Goal: Task Accomplishment & Management: Use online tool/utility

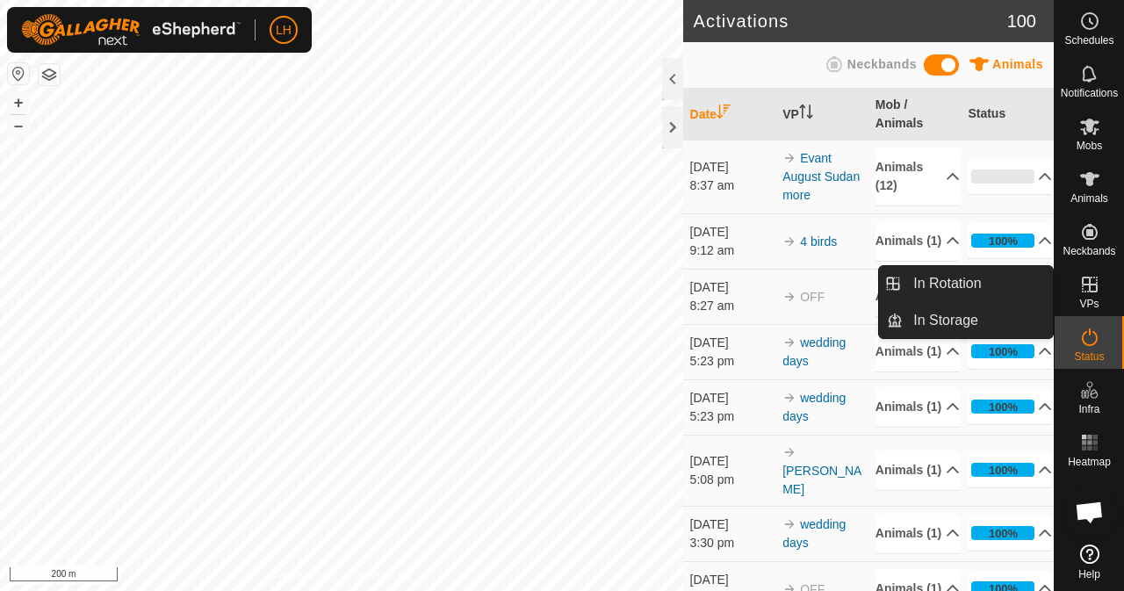
click at [1090, 287] on icon at bounding box center [1089, 284] width 21 height 21
click at [975, 289] on link "In Rotation" at bounding box center [978, 283] width 150 height 35
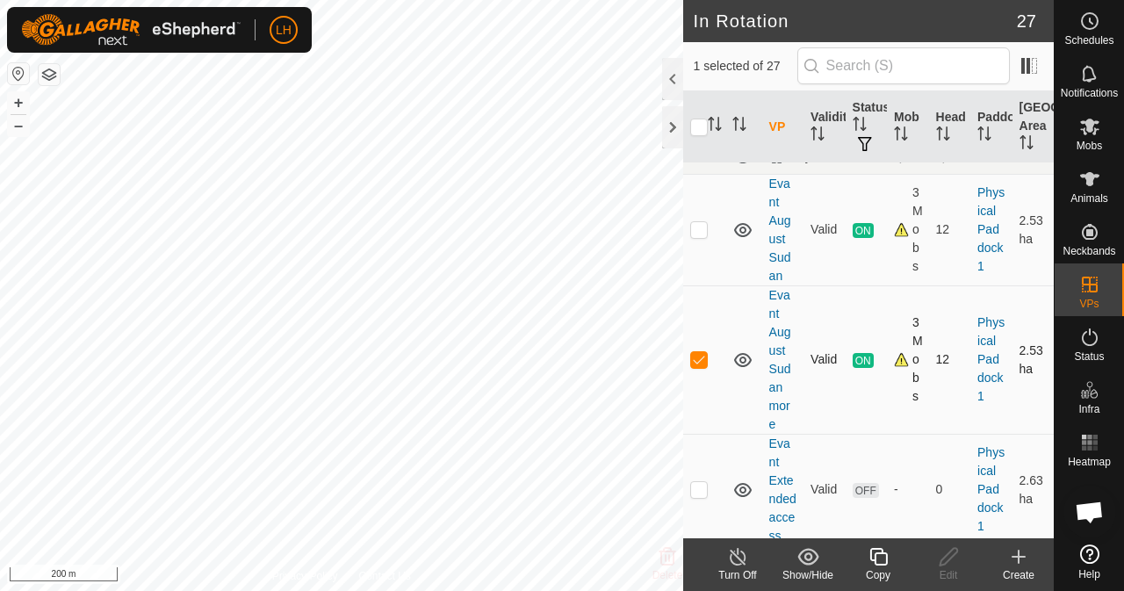
scroll to position [527, 0]
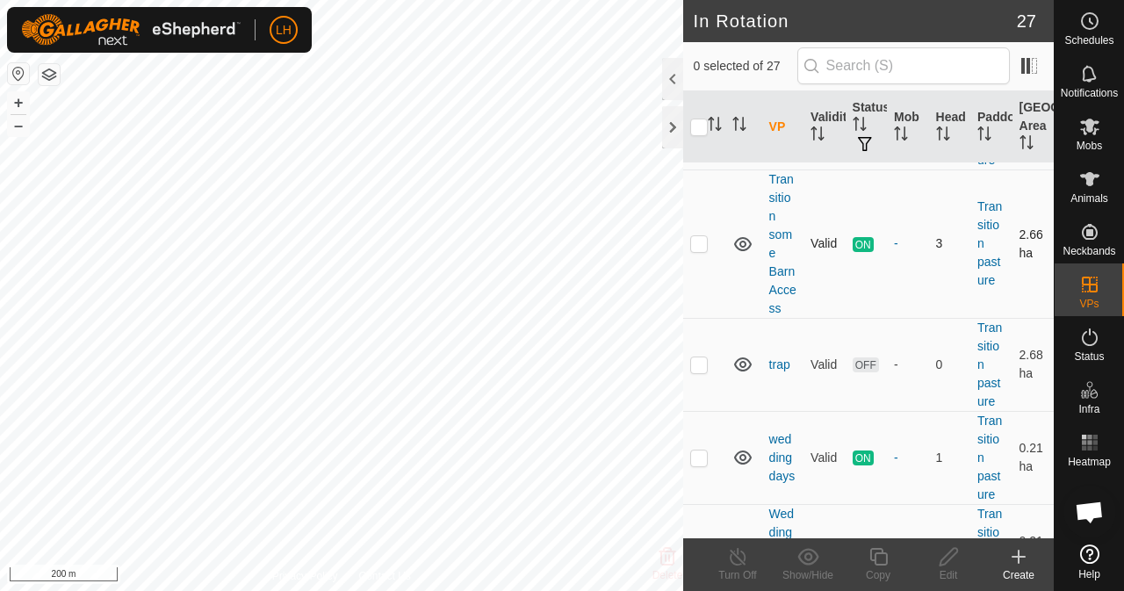
scroll to position [2500, 0]
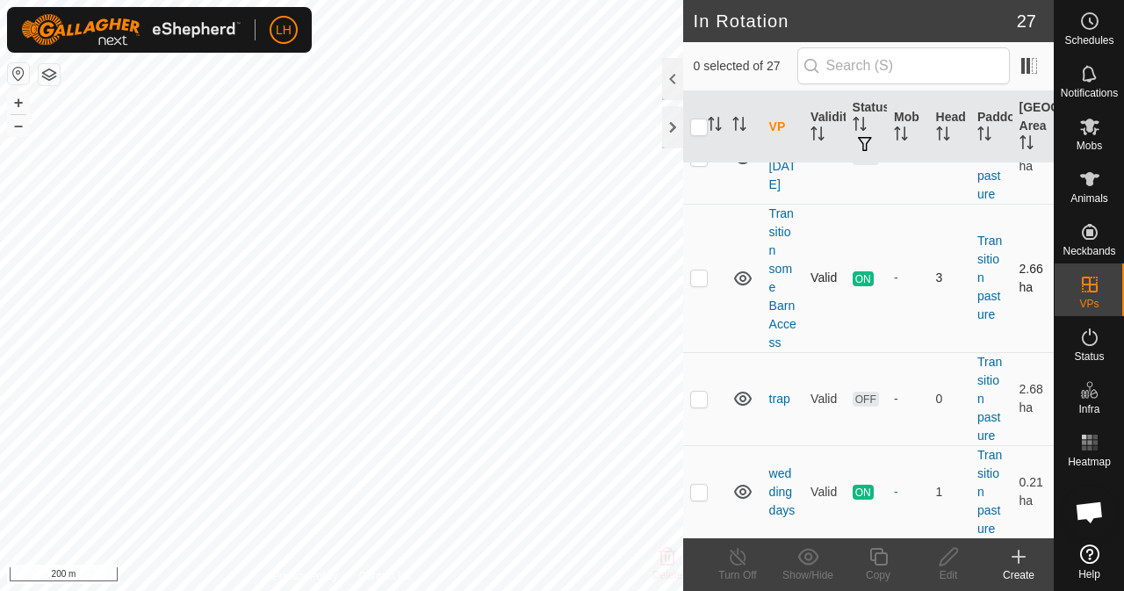
click at [701, 284] on p-checkbox at bounding box center [699, 277] width 18 height 14
checkbox input "false"
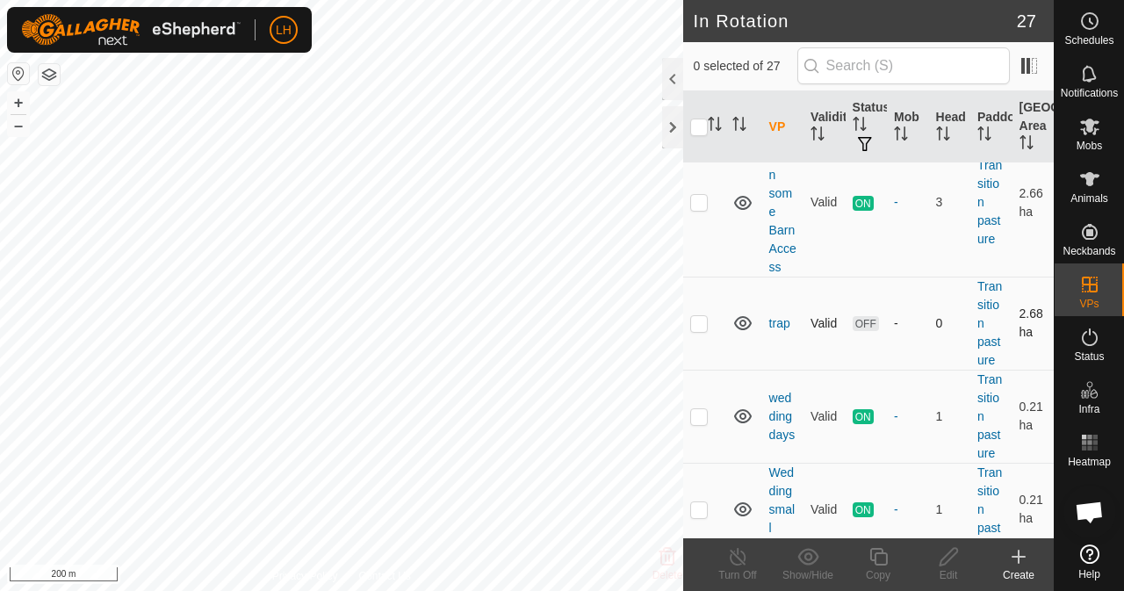
scroll to position [2675, 0]
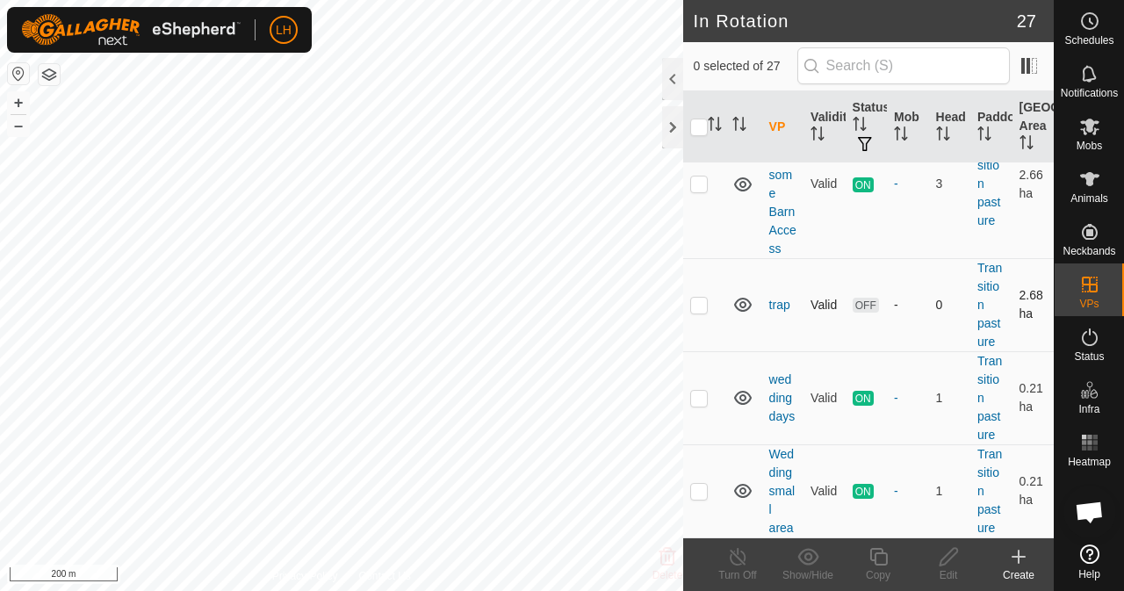
click at [697, 305] on p-checkbox at bounding box center [699, 305] width 18 height 14
click at [676, 67] on div at bounding box center [672, 79] width 21 height 42
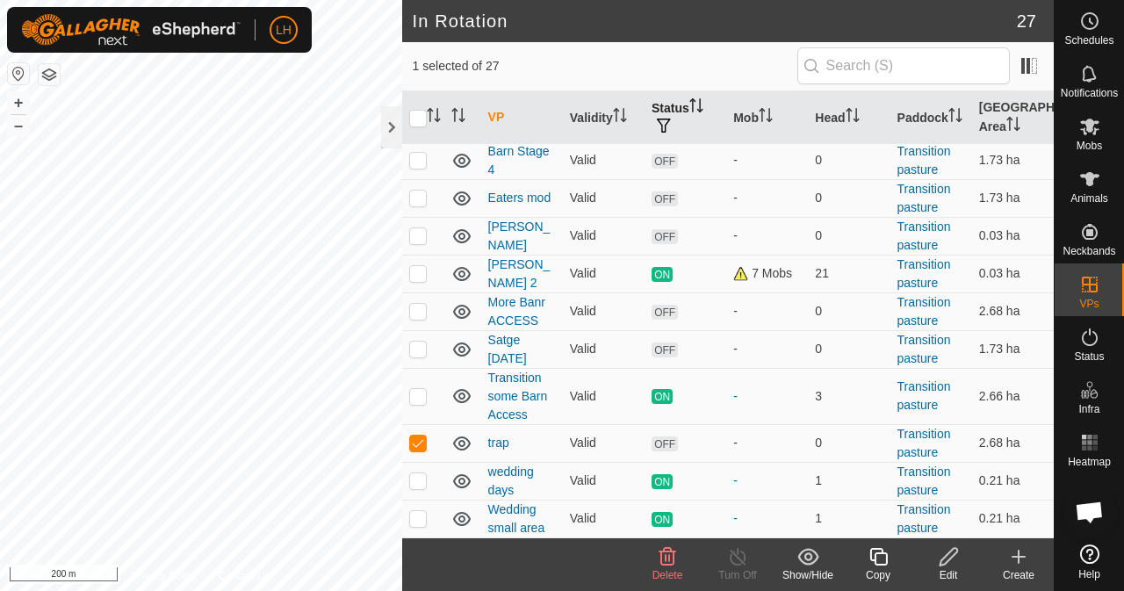
scroll to position [953, 0]
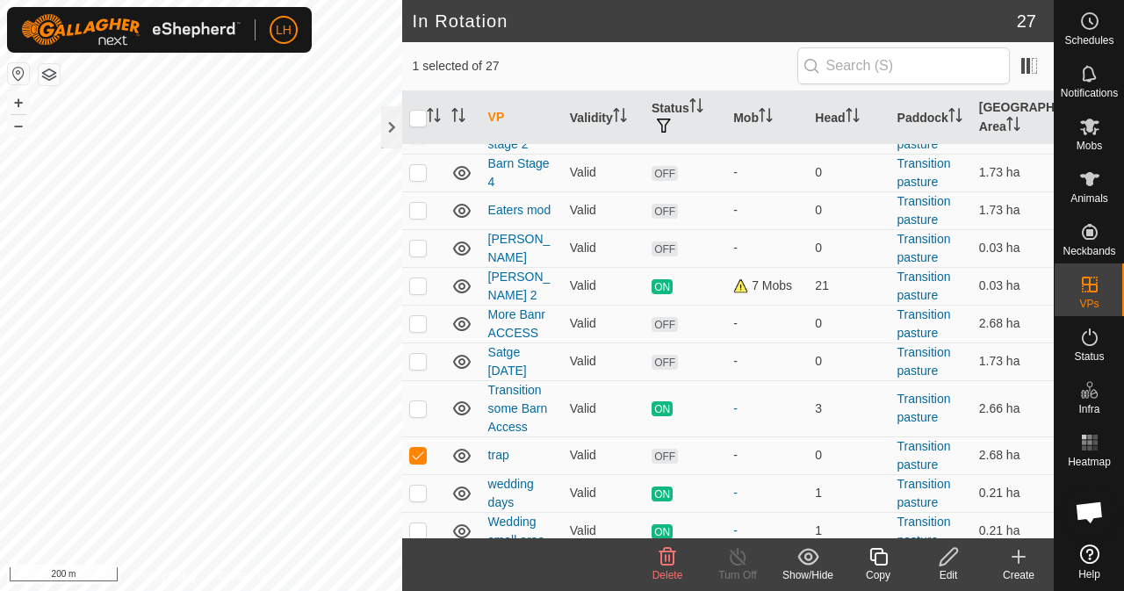
click at [665, 561] on icon at bounding box center [667, 557] width 17 height 18
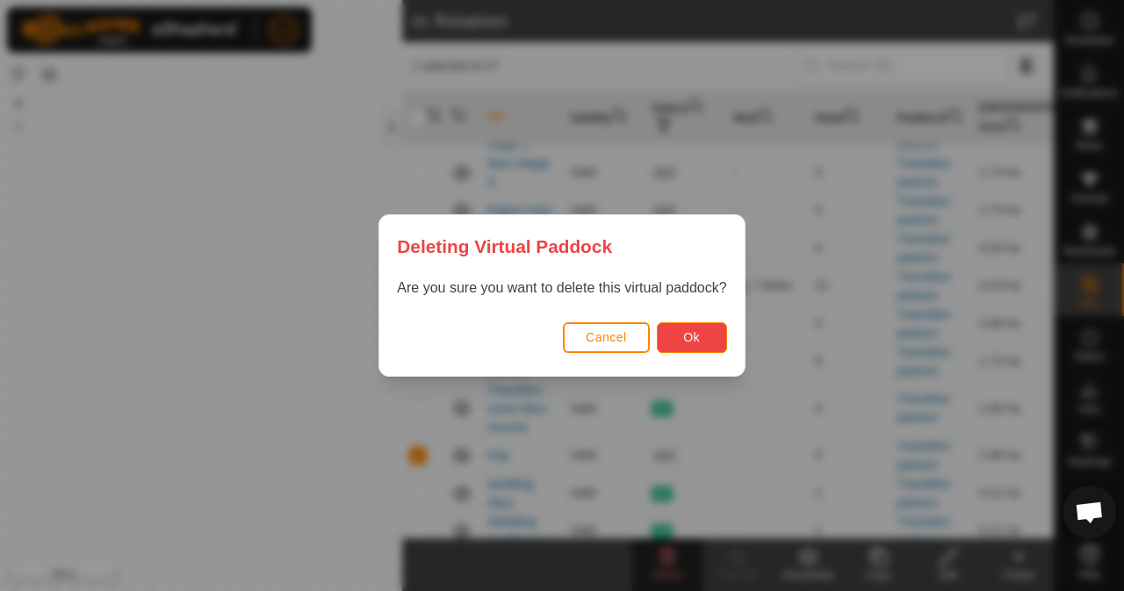
click at [702, 327] on button "Ok" at bounding box center [692, 337] width 70 height 31
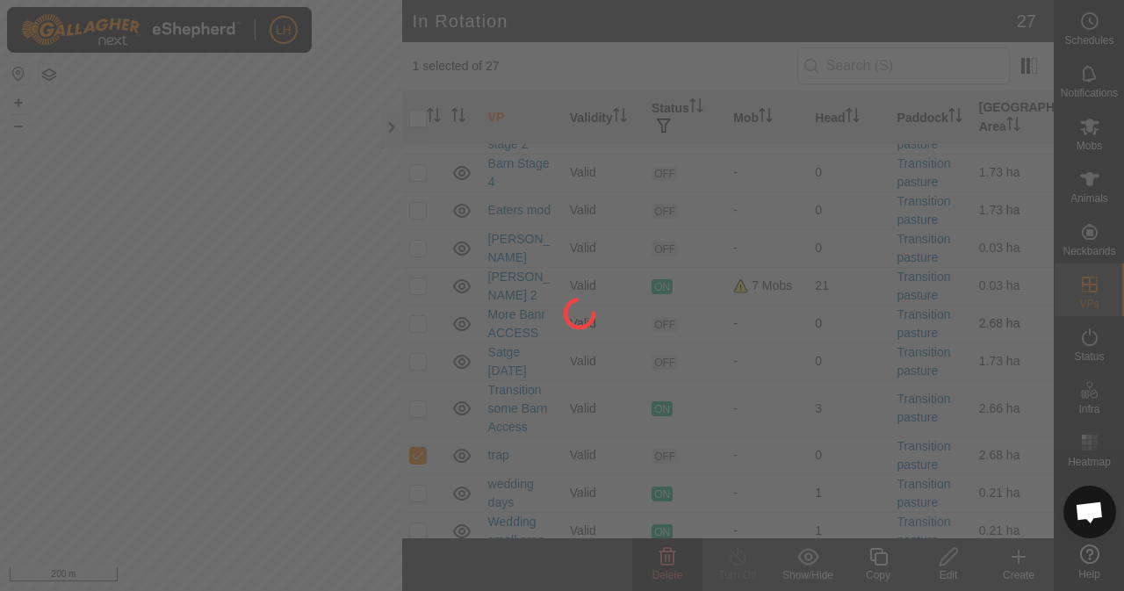
checkbox input "false"
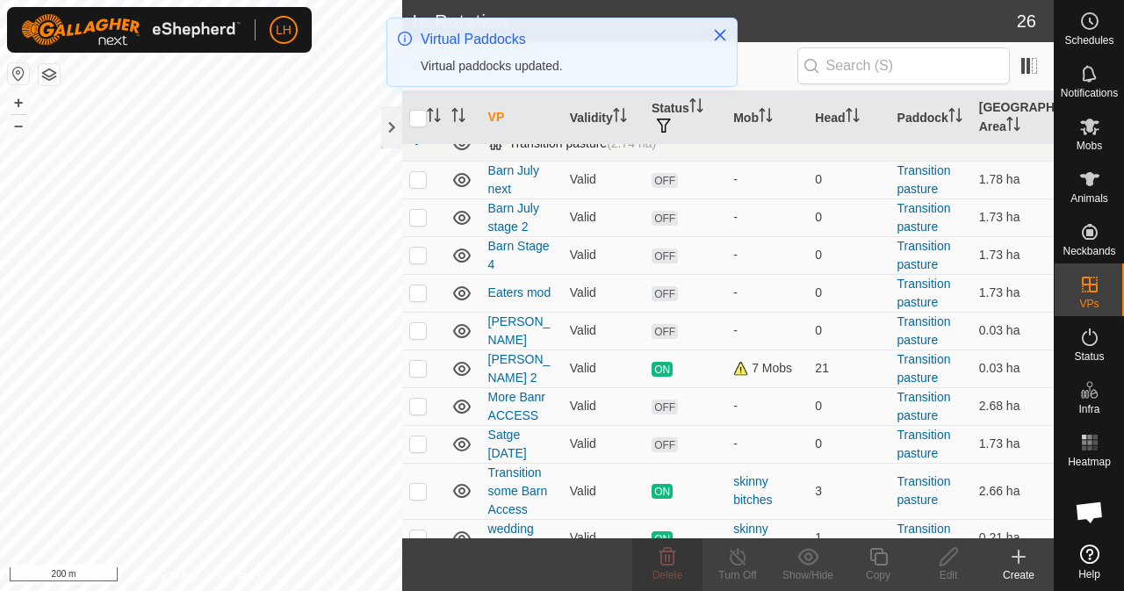
scroll to position [916, 0]
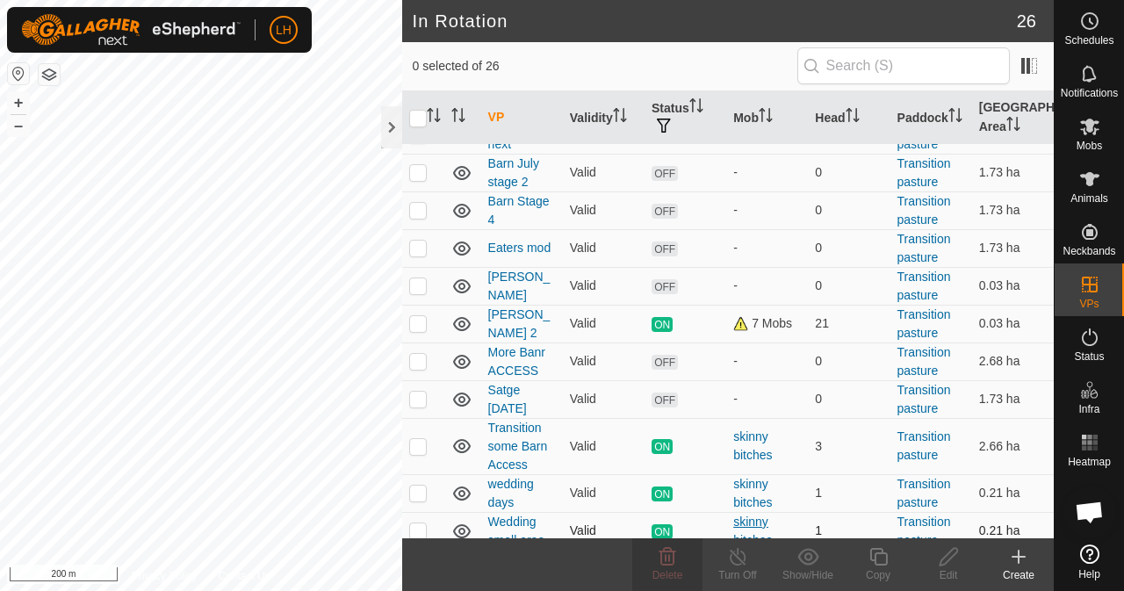
click at [752, 513] on div "skinny bitches" at bounding box center [767, 531] width 68 height 37
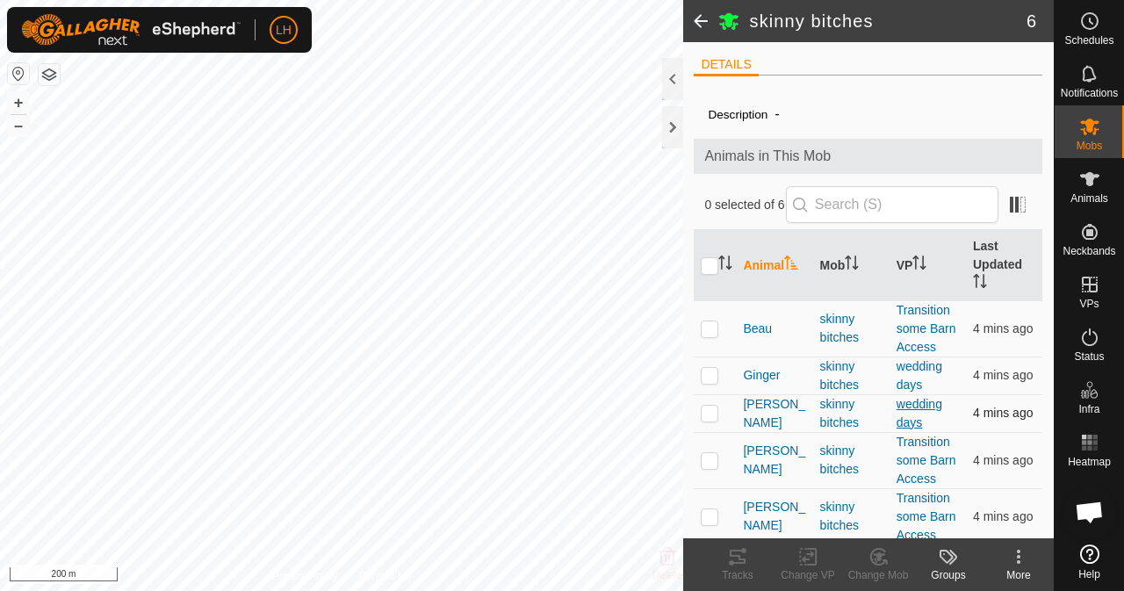
scroll to position [97, 0]
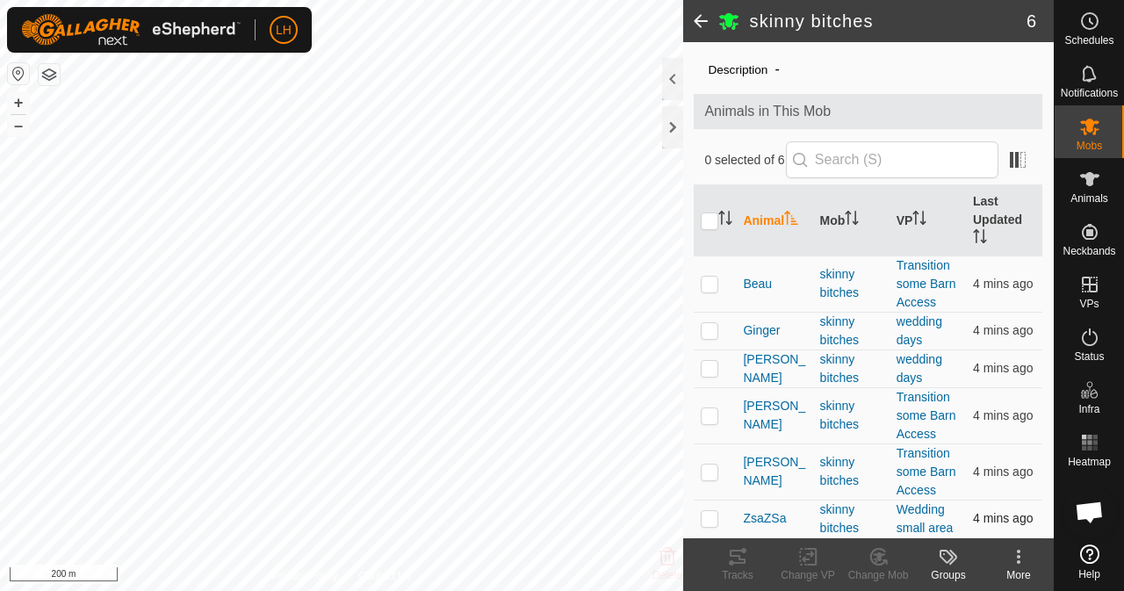
click at [711, 522] on p-checkbox at bounding box center [710, 518] width 18 height 14
click at [707, 522] on p-checkbox at bounding box center [710, 518] width 18 height 14
checkbox input "false"
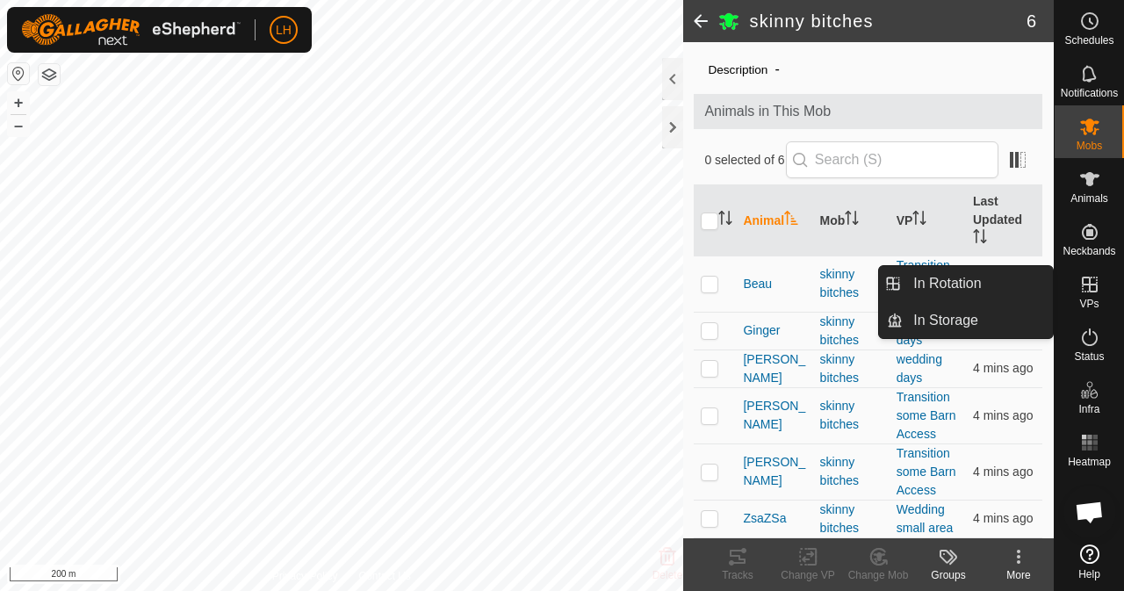
click at [1091, 291] on icon at bounding box center [1090, 285] width 16 height 16
click at [1084, 297] on es-virtualpaddocks-svg-icon at bounding box center [1090, 284] width 32 height 28
click at [1090, 294] on icon at bounding box center [1089, 284] width 21 height 21
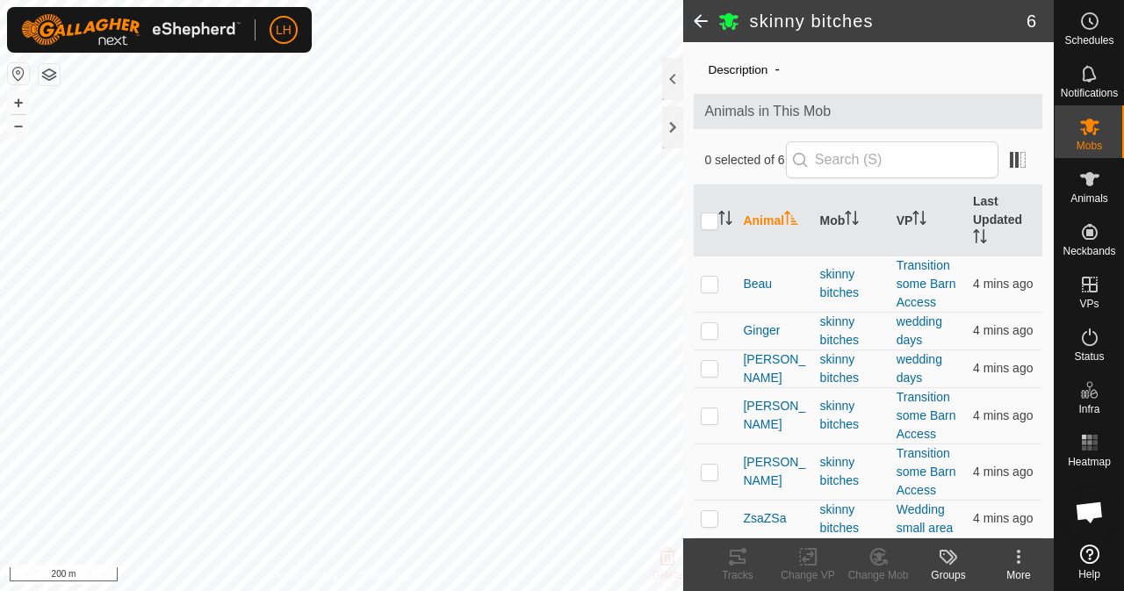
click at [702, 17] on span at bounding box center [700, 21] width 35 height 42
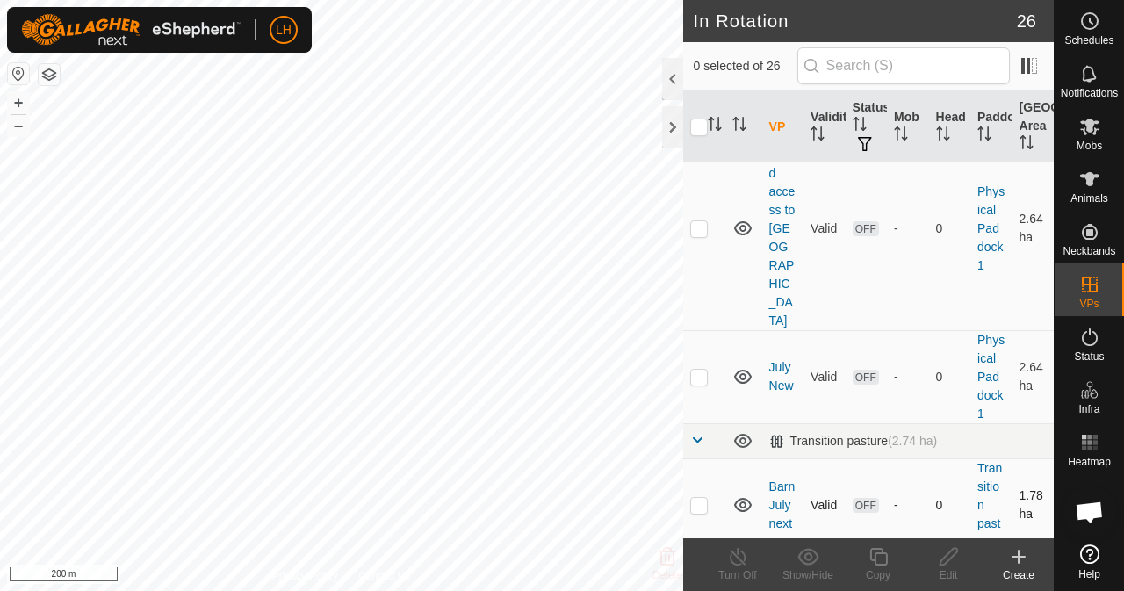
scroll to position [1844, 0]
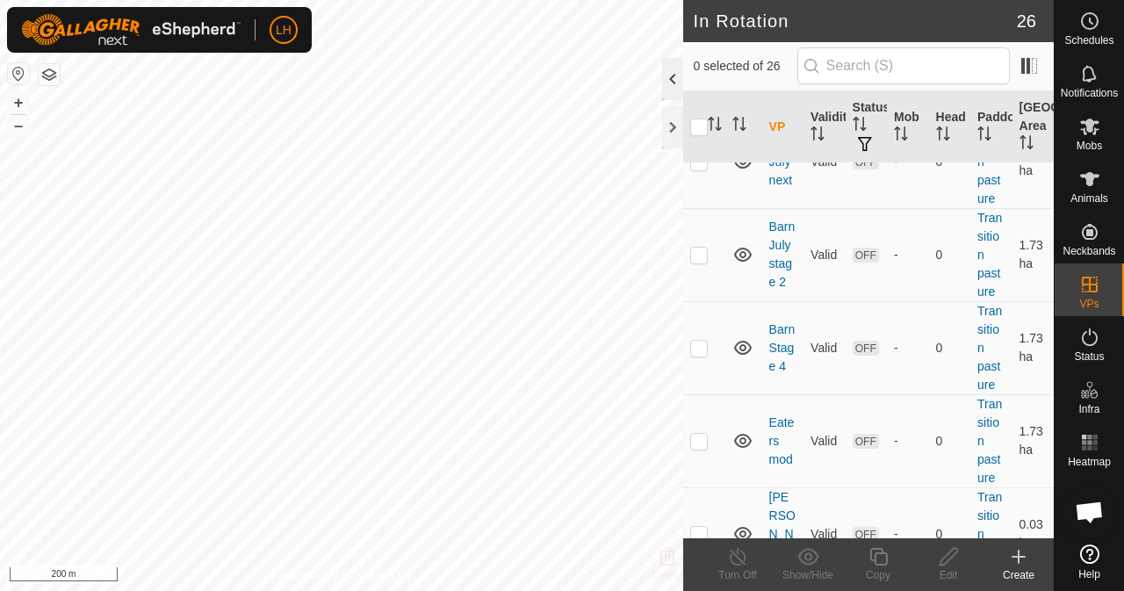
click at [669, 62] on div at bounding box center [672, 79] width 21 height 42
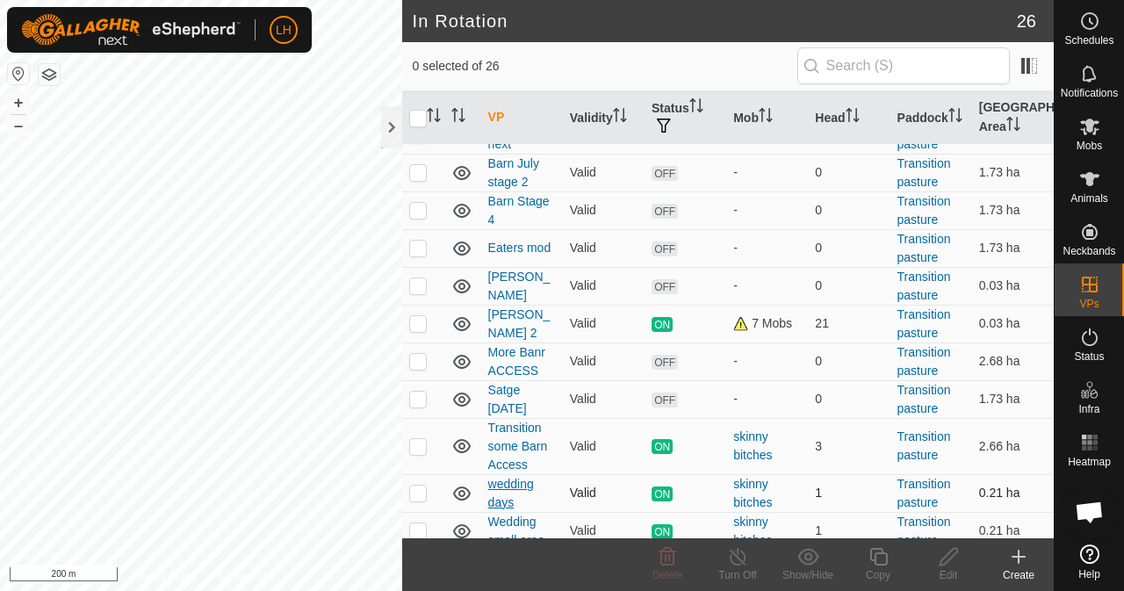
click at [507, 479] on link "wedding days" at bounding box center [511, 493] width 46 height 32
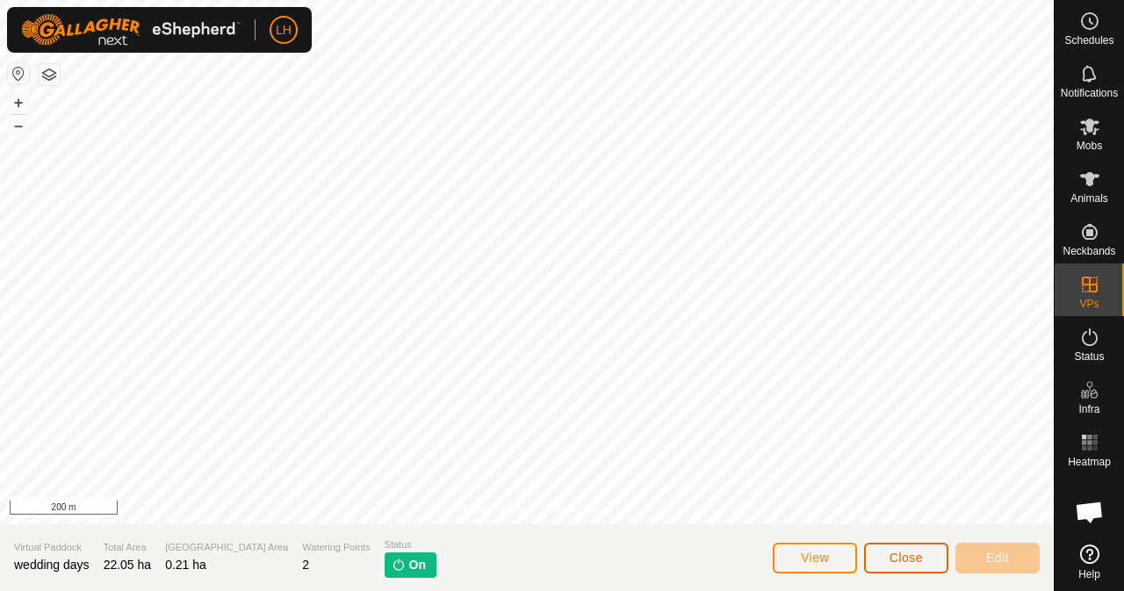
click at [931, 560] on button "Close" at bounding box center [906, 558] width 84 height 31
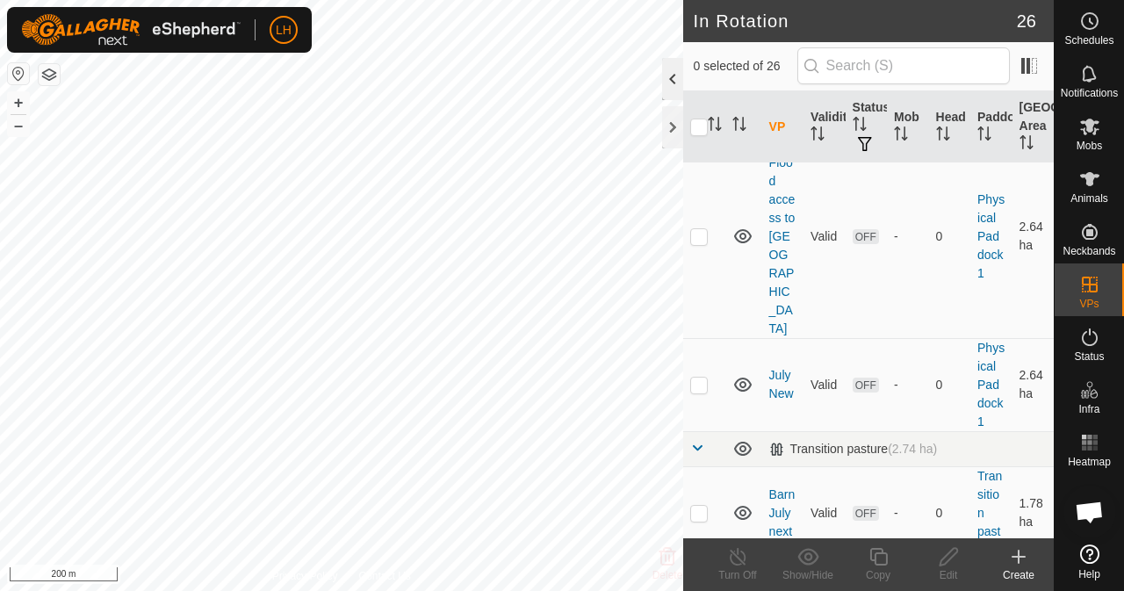
click at [680, 82] on div at bounding box center [672, 79] width 21 height 42
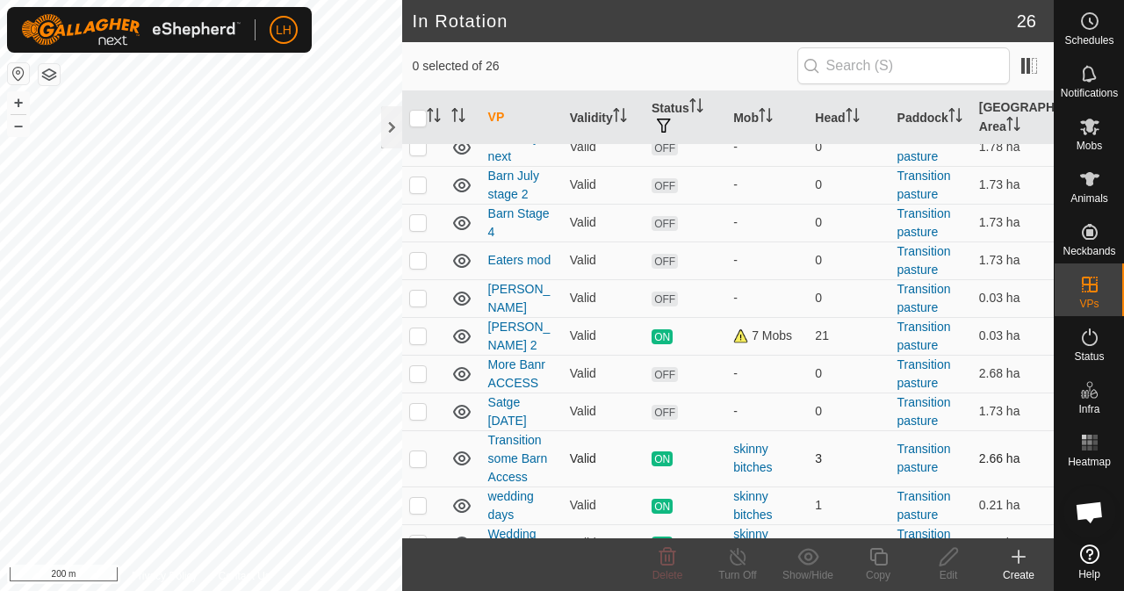
scroll to position [916, 0]
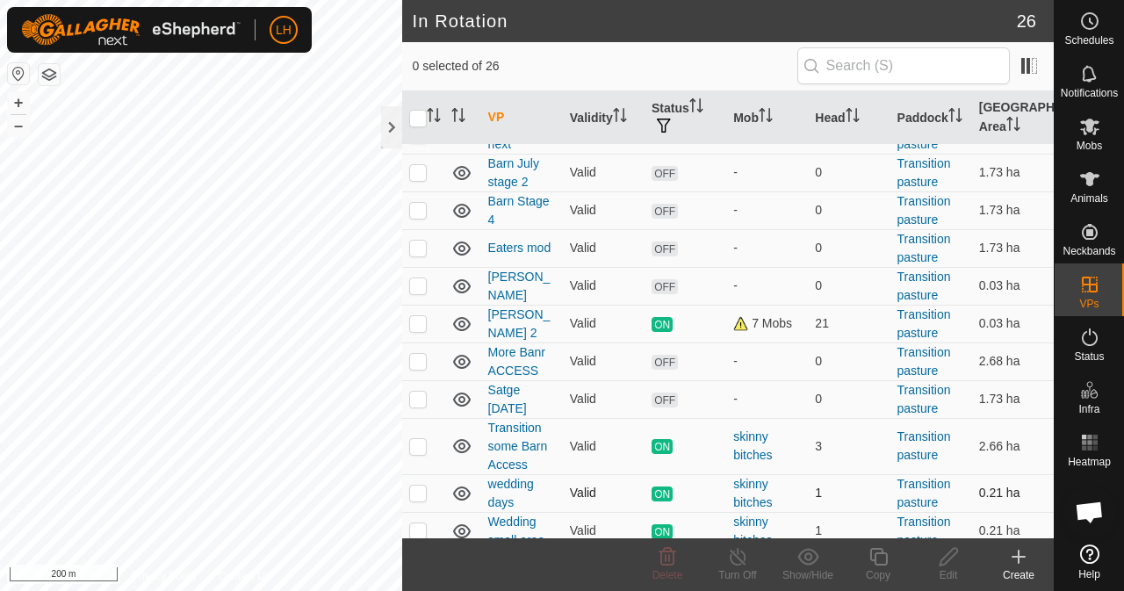
click at [414, 486] on p-checkbox at bounding box center [418, 493] width 18 height 14
click at [419, 486] on p-checkbox at bounding box center [418, 493] width 18 height 14
checkbox input "false"
click at [418, 523] on p-checkbox at bounding box center [418, 530] width 18 height 14
checkbox input "true"
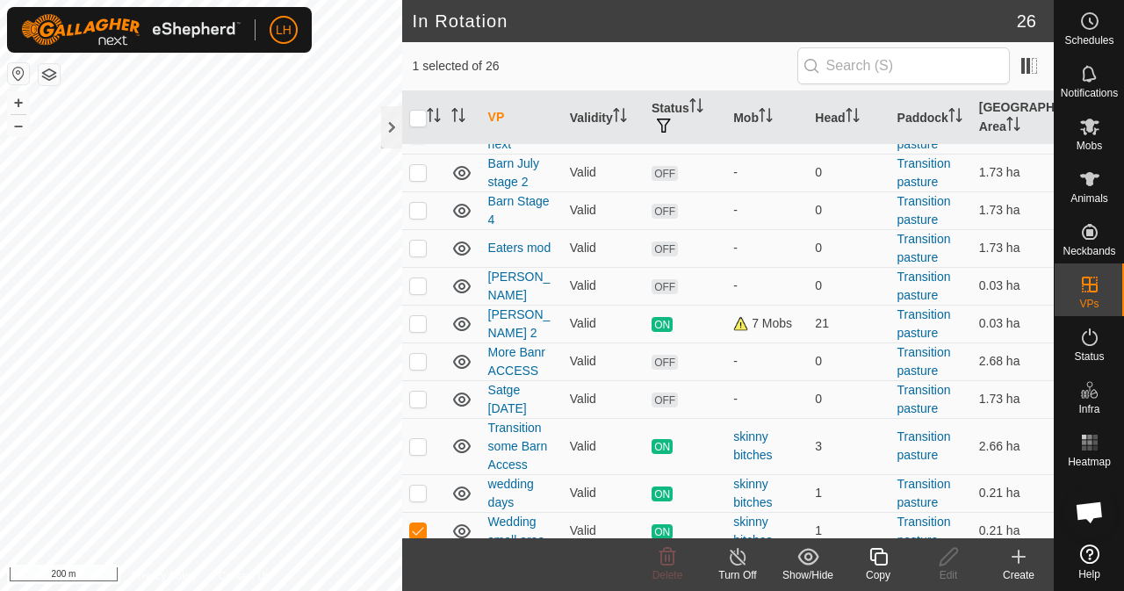
click at [880, 559] on icon at bounding box center [878, 556] width 22 height 21
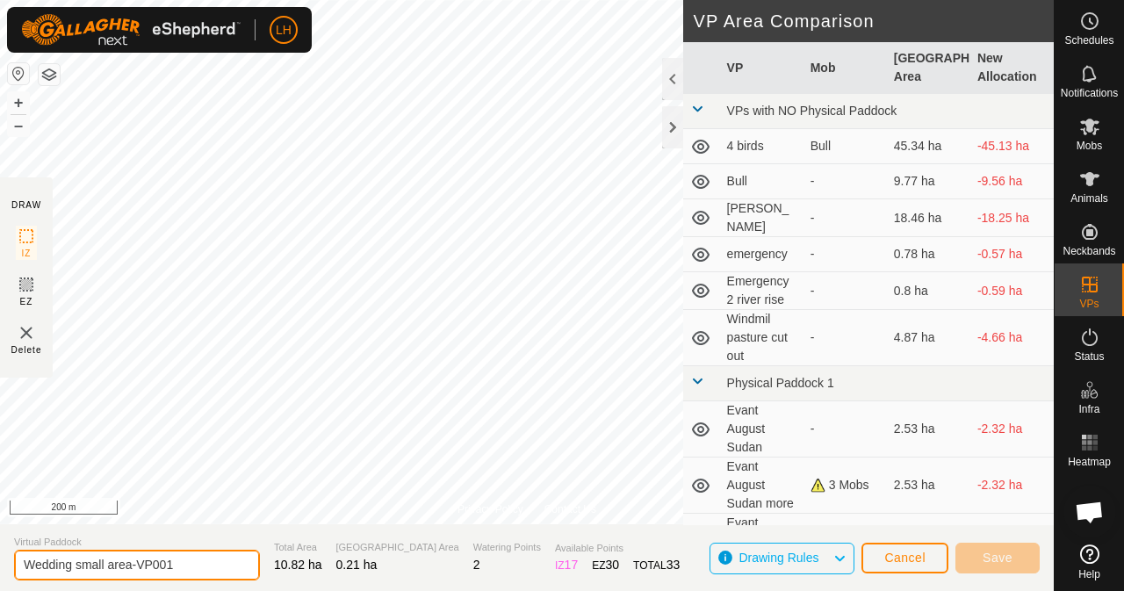
click at [205, 572] on input "Wedding small area-VP001" at bounding box center [137, 565] width 246 height 31
drag, startPoint x: 124, startPoint y: 563, endPoint x: 153, endPoint y: 566, distance: 29.2
click at [153, 566] on input "Wedding small area-VP001" at bounding box center [137, 565] width 246 height 31
click at [147, 566] on input "Wedding small area-VP001" at bounding box center [137, 565] width 246 height 31
drag, startPoint x: 188, startPoint y: 570, endPoint x: 76, endPoint y: 558, distance: 112.2
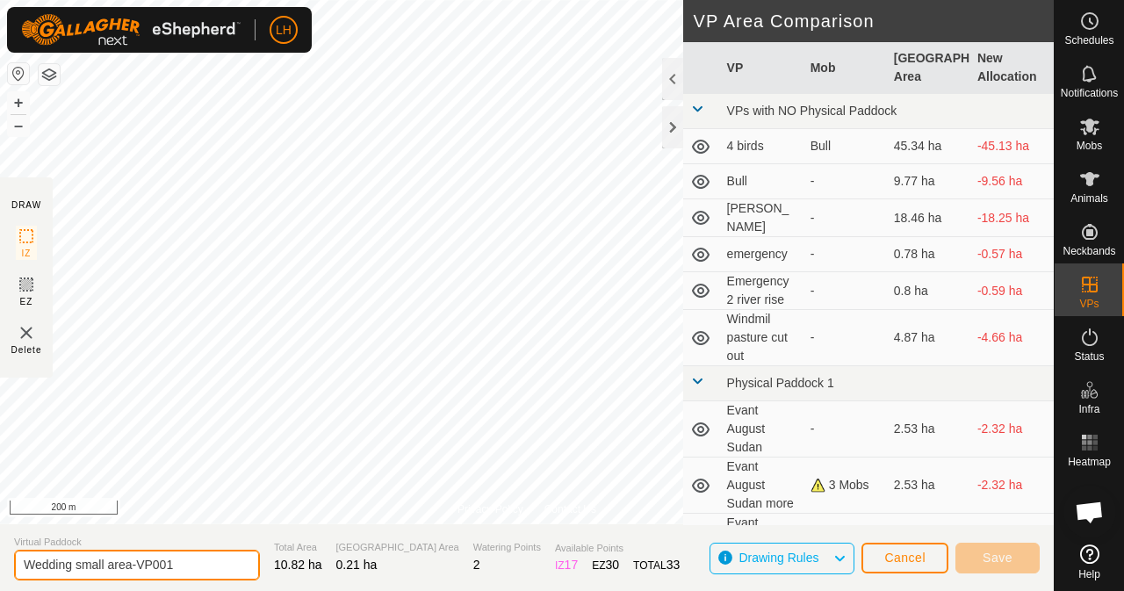
click at [76, 558] on input "Wedding small area-VP001" at bounding box center [137, 565] width 246 height 31
click at [231, 566] on input "Wedding plus red barn" at bounding box center [137, 565] width 246 height 31
type input "Wedding plus red barn"
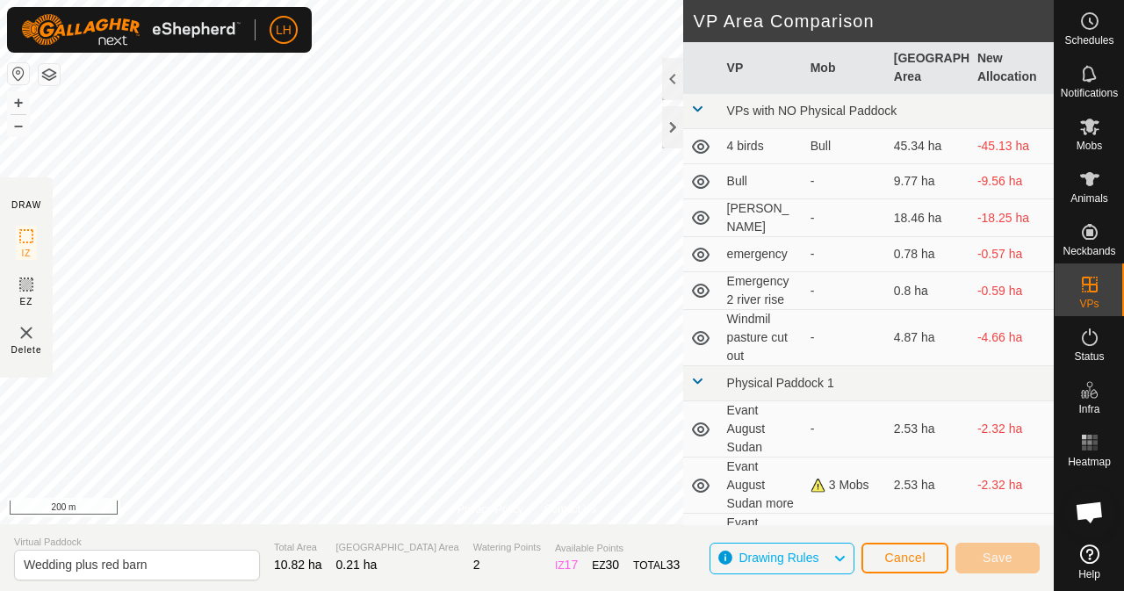
click at [658, 572] on section "Virtual Paddock Wedding plus red barn Total Area 10.82 ha Grazing Area 0.21 ha …" at bounding box center [527, 557] width 1054 height 67
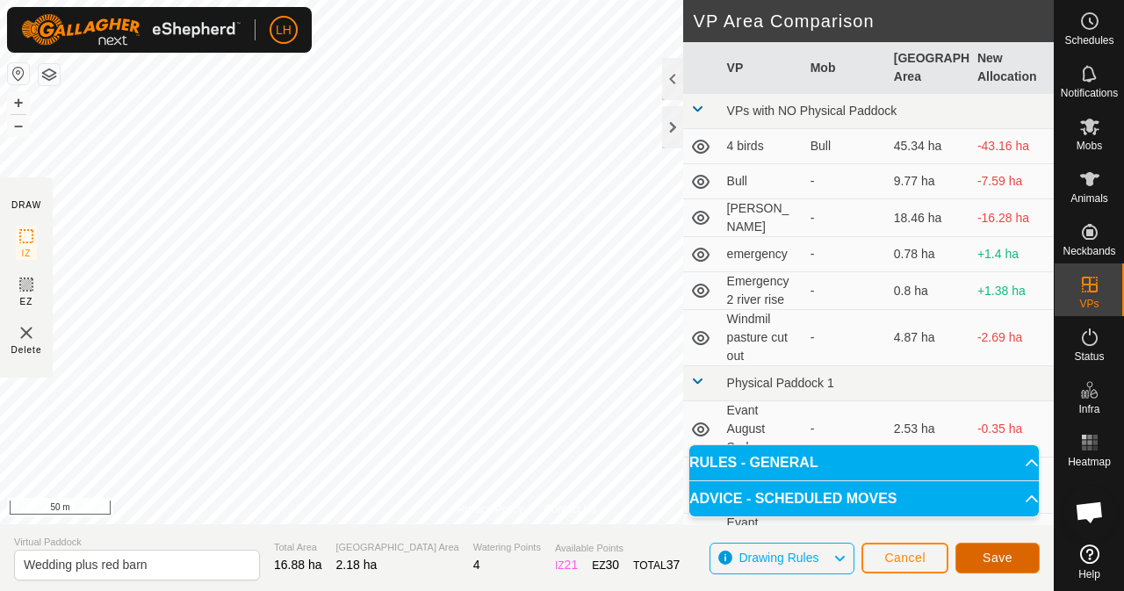
click at [1005, 561] on span "Save" at bounding box center [997, 557] width 30 height 14
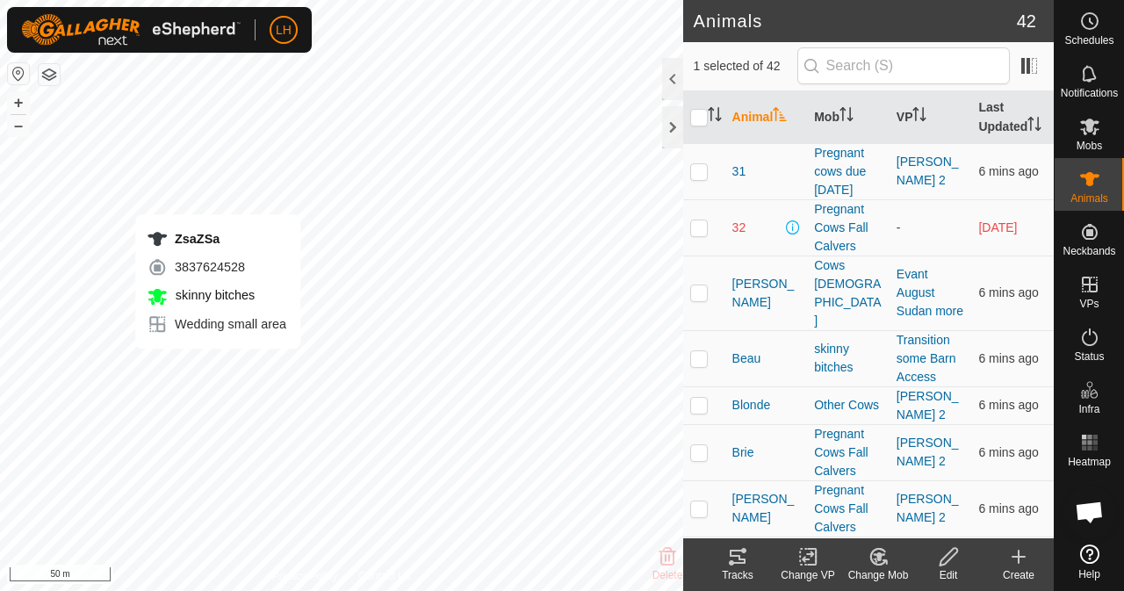
checkbox input "false"
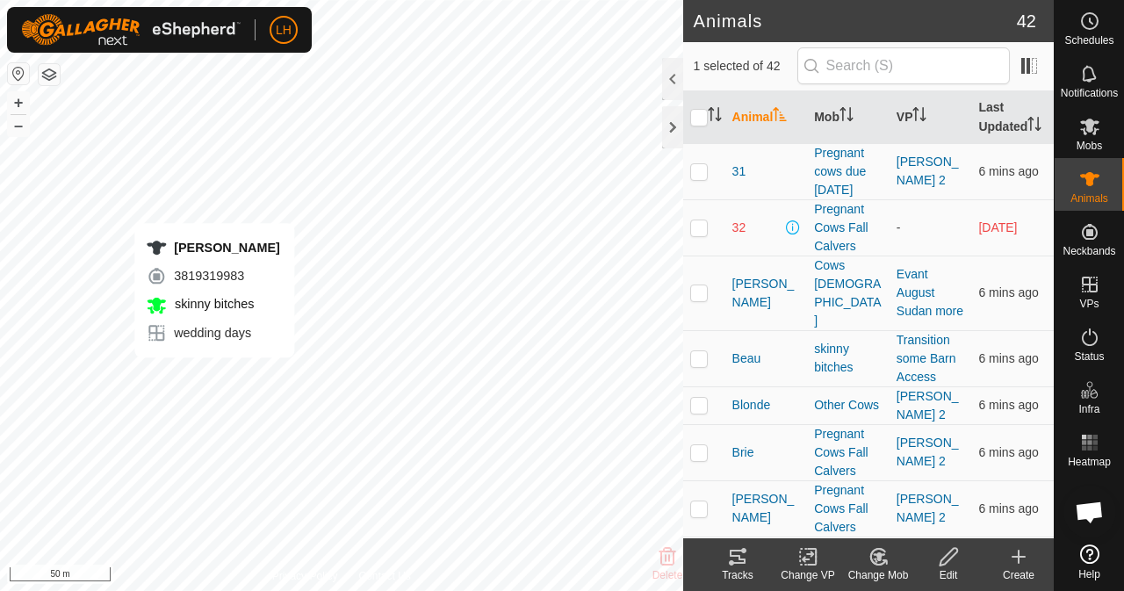
checkbox input "false"
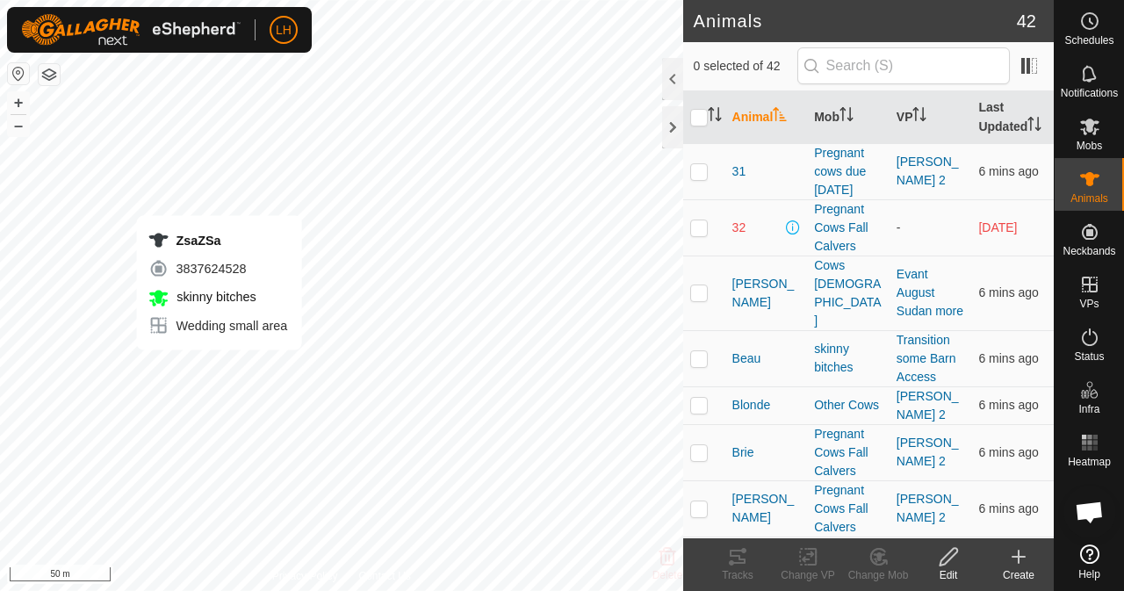
checkbox input "true"
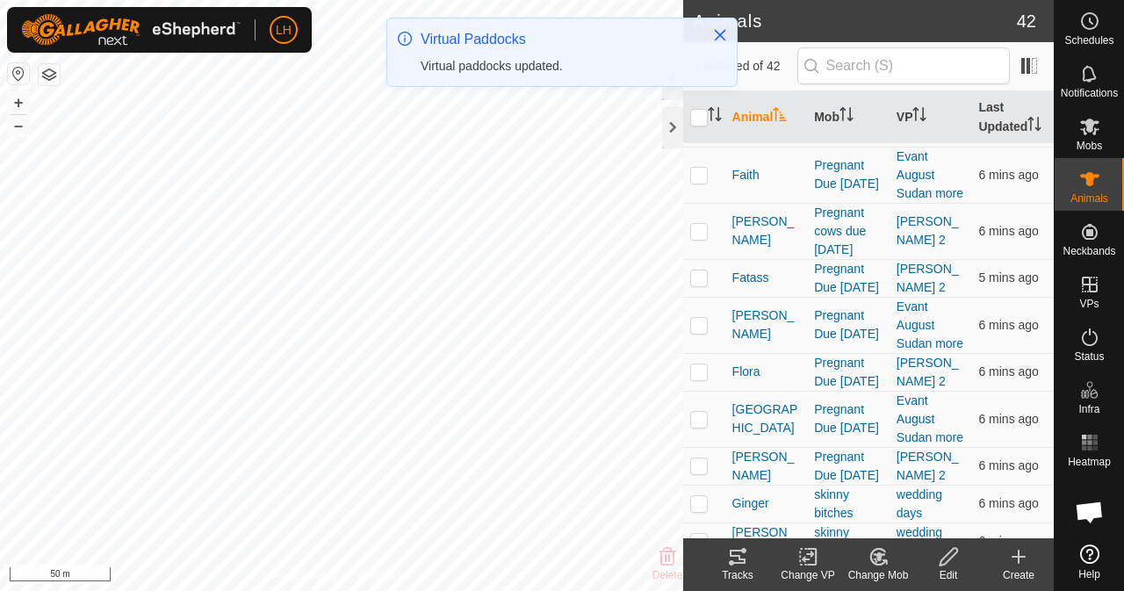
scroll to position [1229, 0]
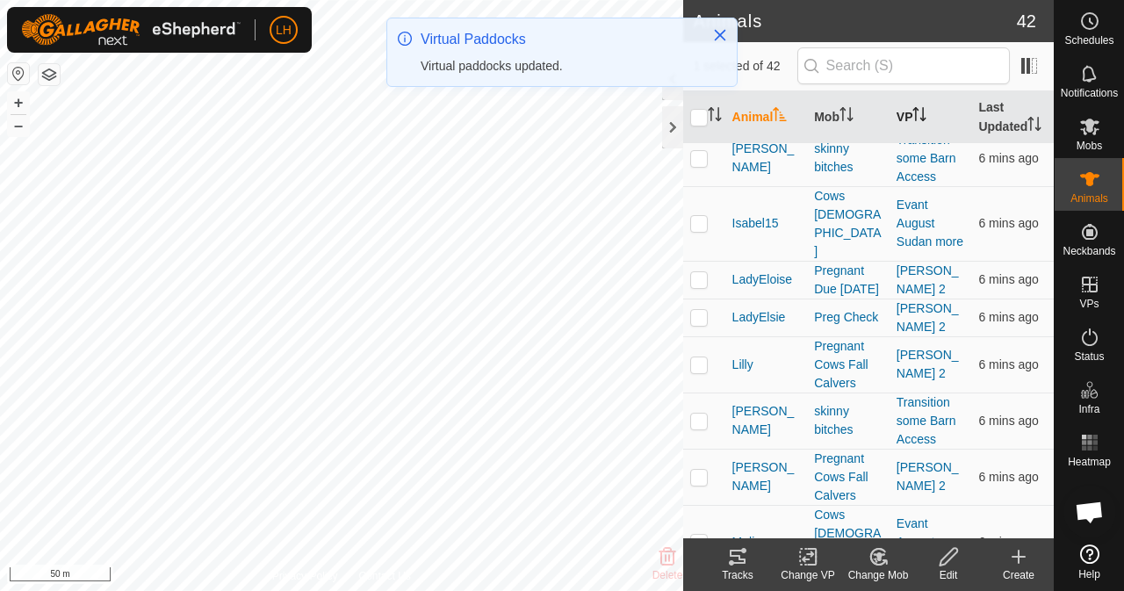
click at [912, 121] on icon "Activate to sort" at bounding box center [919, 114] width 14 height 14
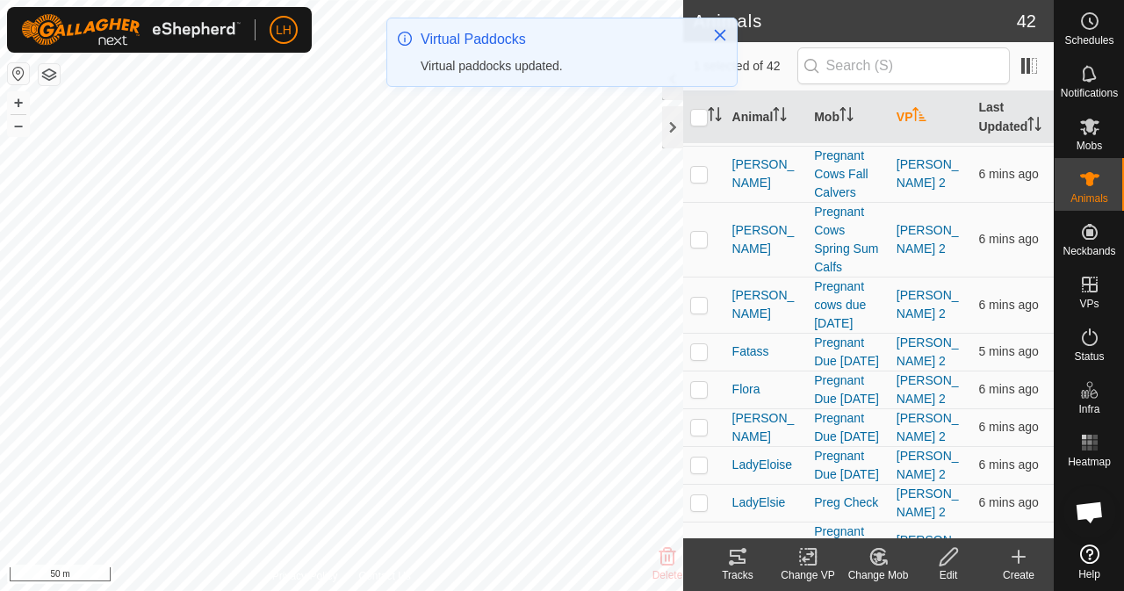
scroll to position [0, 0]
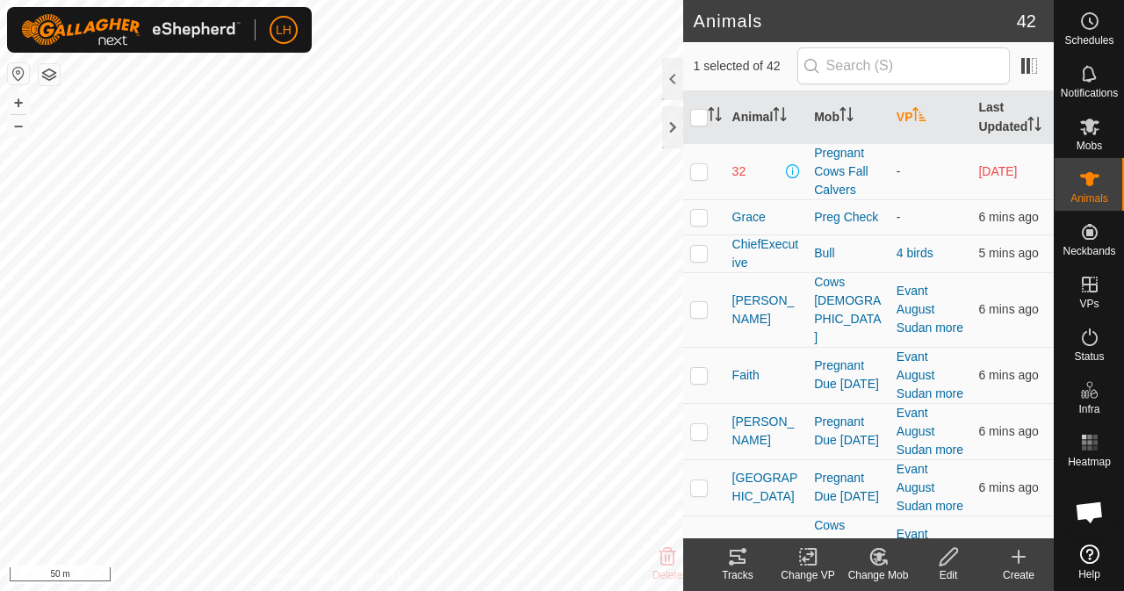
click at [903, 115] on th "VP" at bounding box center [930, 117] width 83 height 53
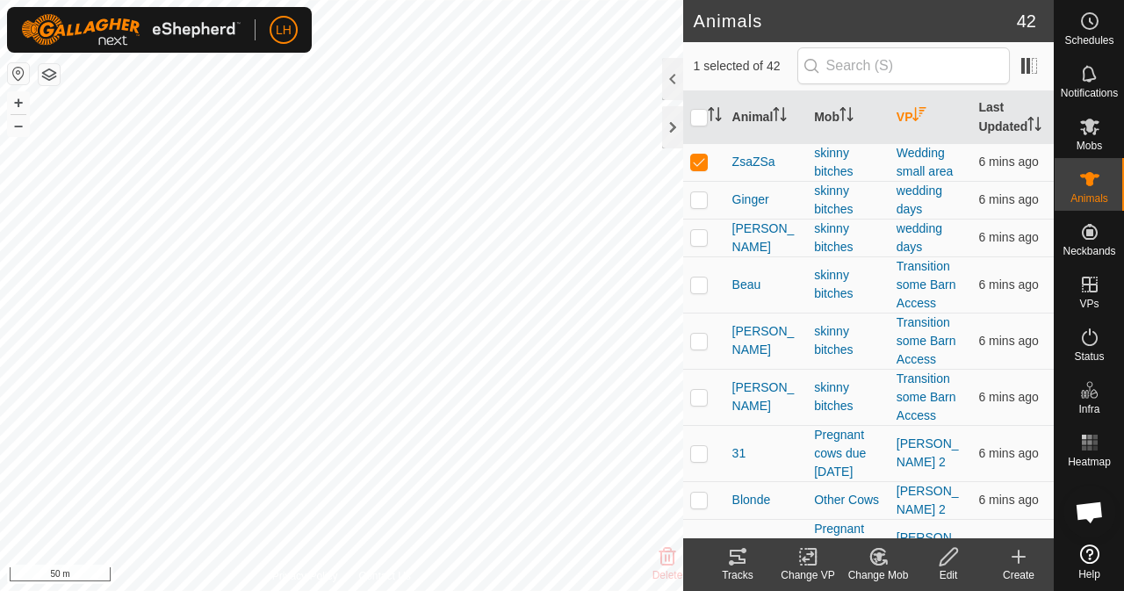
click at [802, 563] on icon at bounding box center [808, 556] width 22 height 21
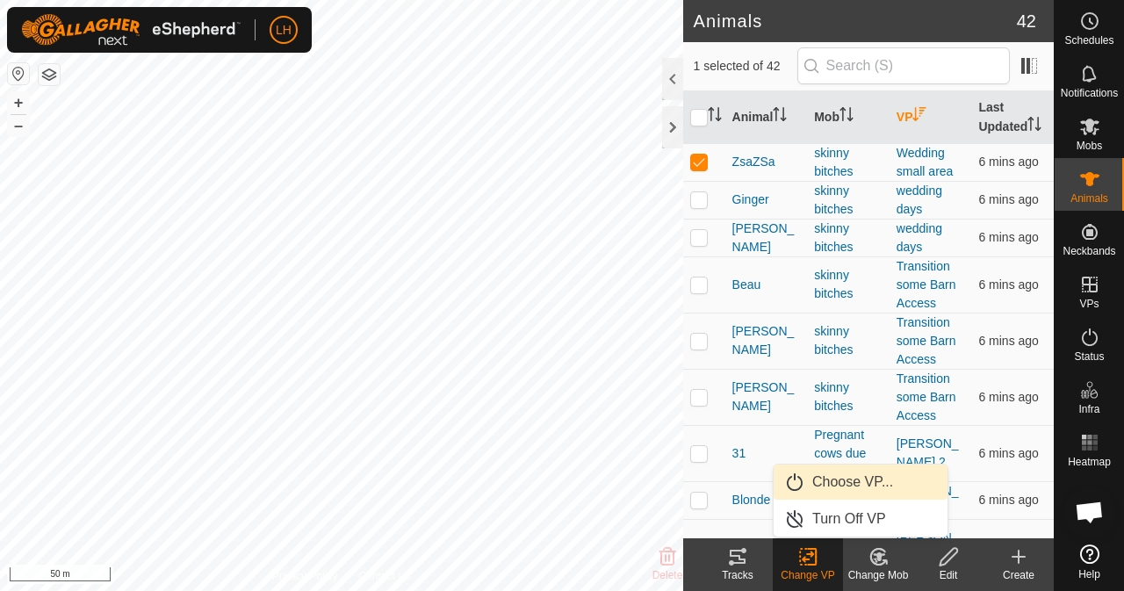
click at [849, 480] on link "Choose VP..." at bounding box center [861, 481] width 174 height 35
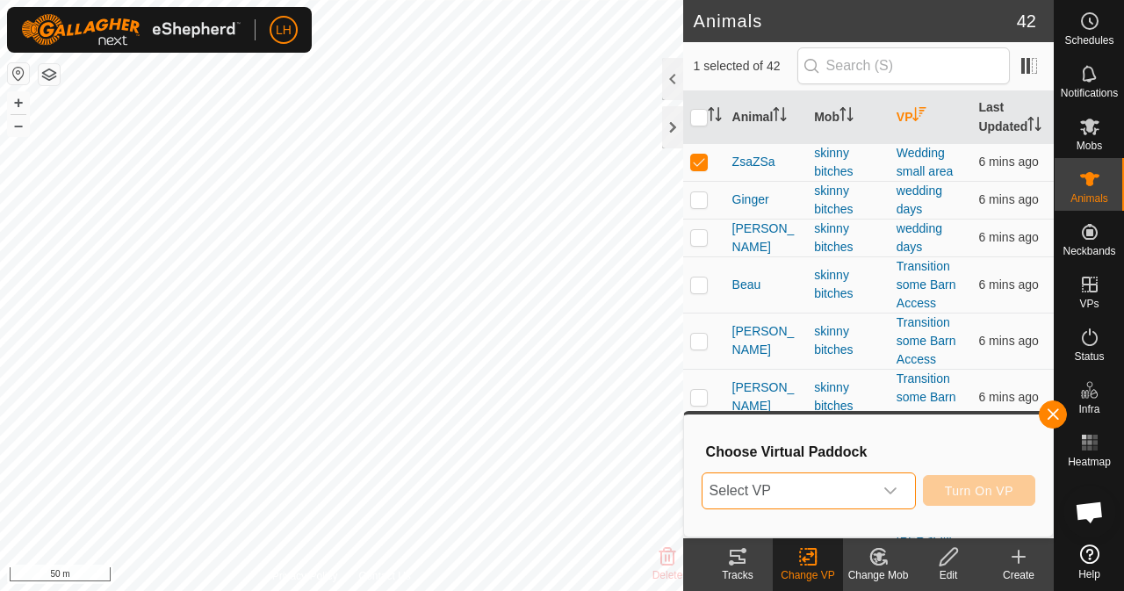
click at [857, 494] on span "Select VP" at bounding box center [787, 490] width 170 height 35
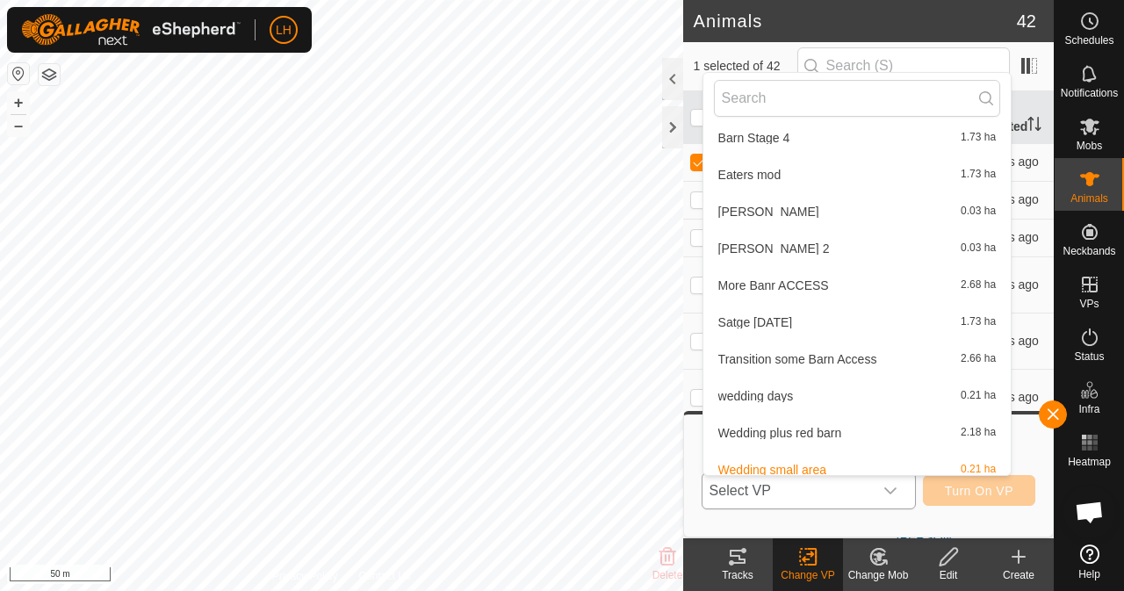
scroll to position [764, 0]
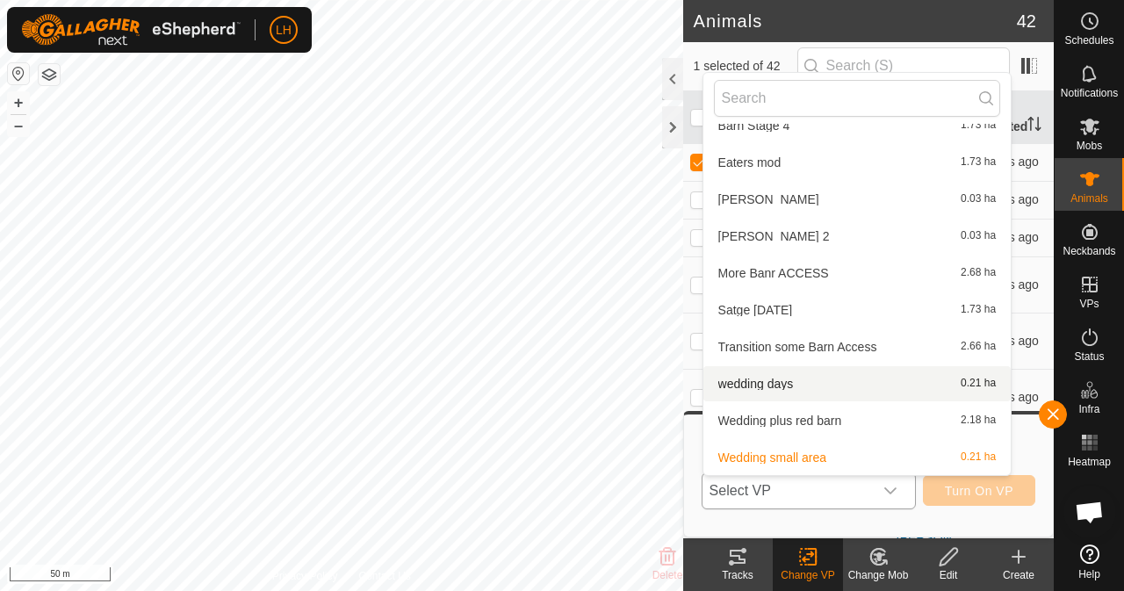
click at [755, 390] on li "wedding days 0.21 ha" at bounding box center [857, 383] width 308 height 35
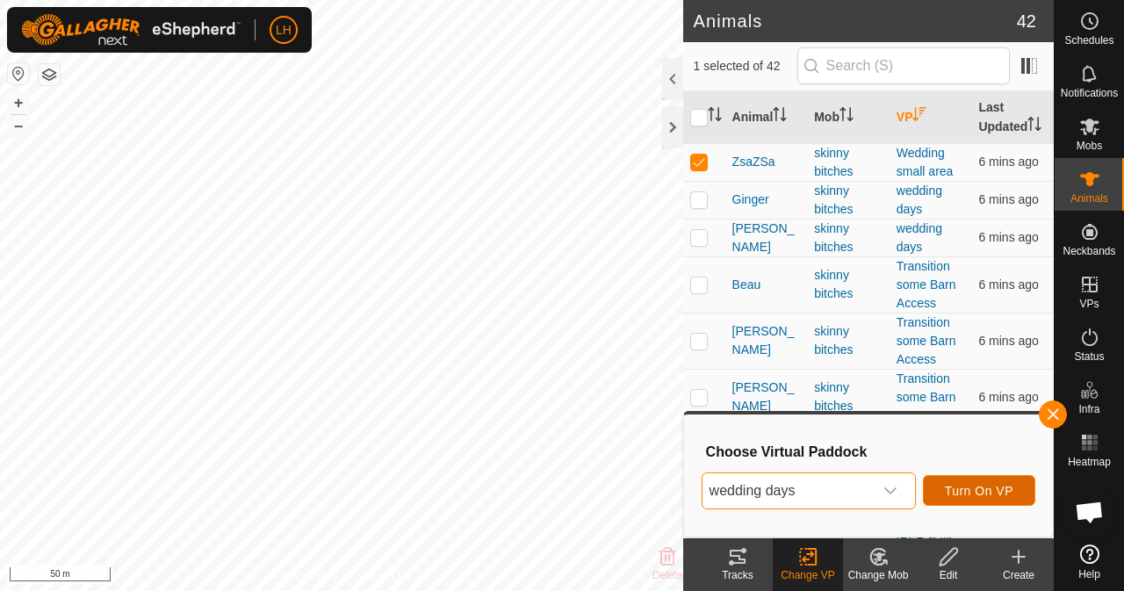
click at [978, 493] on span "Turn On VP" at bounding box center [979, 491] width 68 height 14
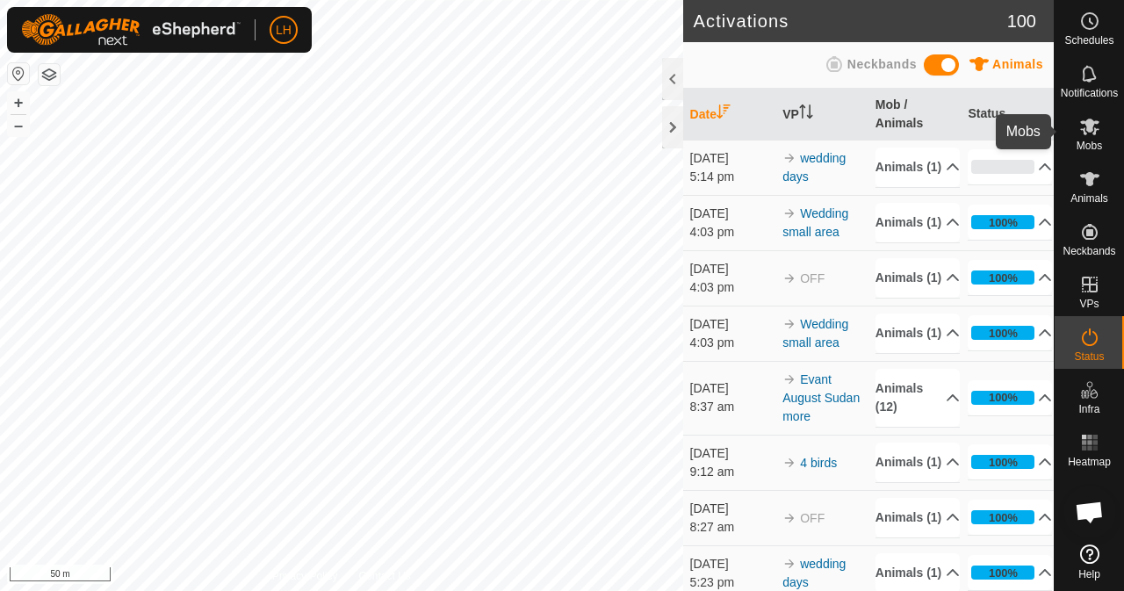
click at [1079, 143] on span "Mobs" at bounding box center [1088, 145] width 25 height 11
